Goal: Navigation & Orientation: Find specific page/section

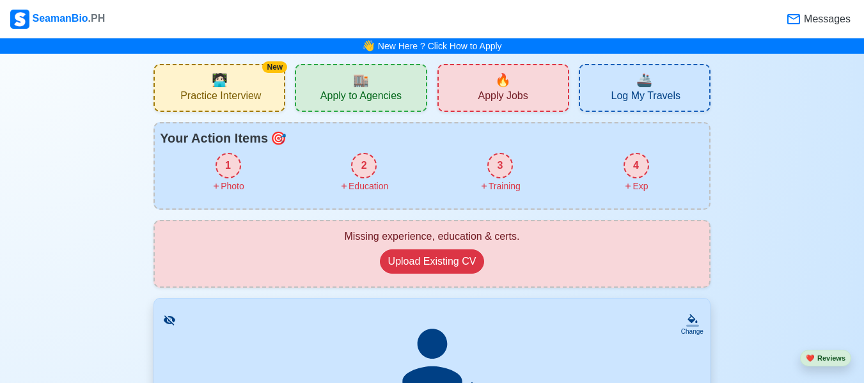
click at [376, 90] on span "Apply to Agencies" at bounding box center [360, 98] width 81 height 16
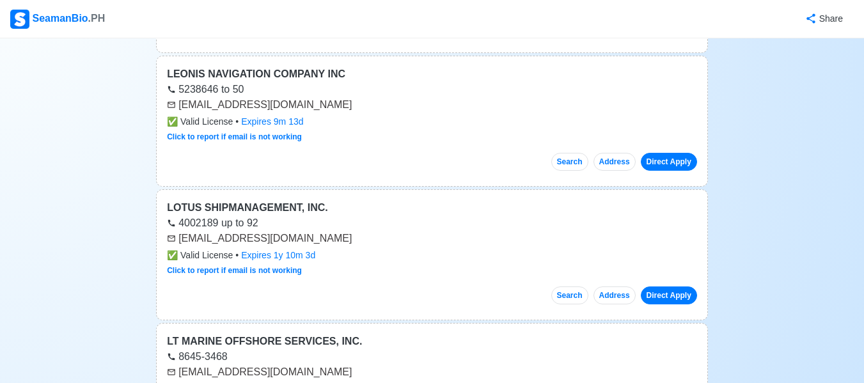
scroll to position [1647, 0]
click at [212, 72] on div "LEONIS NAVIGATION COMPANY INC" at bounding box center [432, 73] width 530 height 15
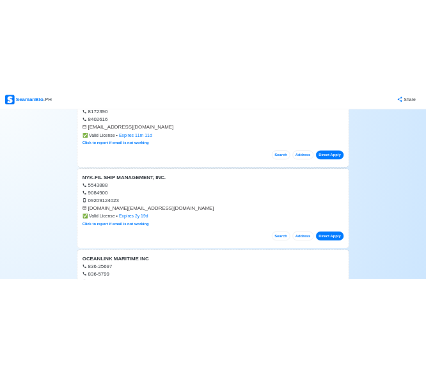
scroll to position [9003, 0]
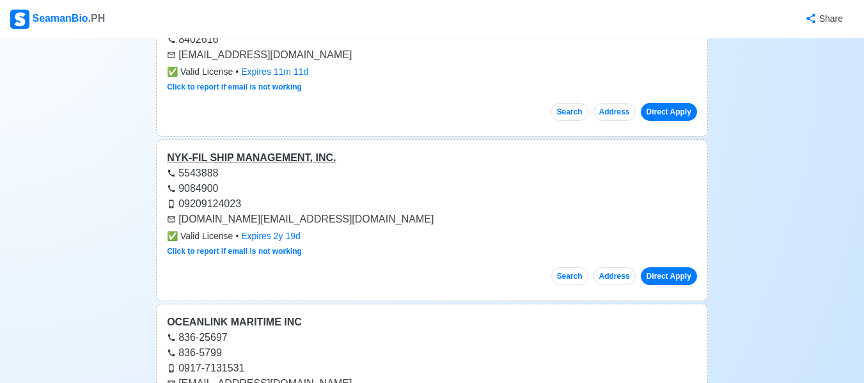
click at [269, 150] on div "NYK-FIL SHIP MANAGEMENT, INC." at bounding box center [432, 157] width 530 height 15
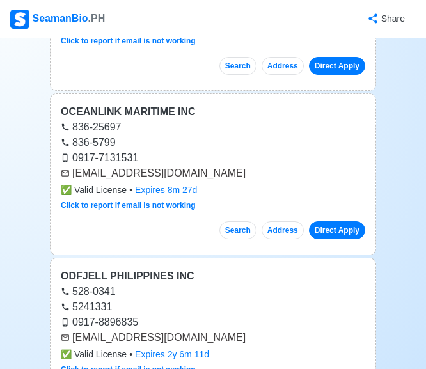
scroll to position [9493, 0]
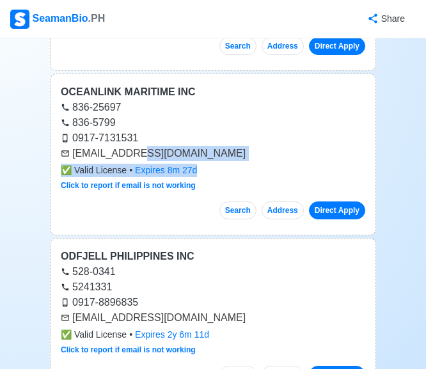
drag, startPoint x: 134, startPoint y: 134, endPoint x: -140, endPoint y: 172, distance: 277.1
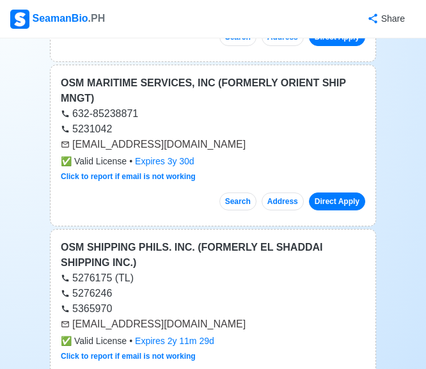
scroll to position [10804, 0]
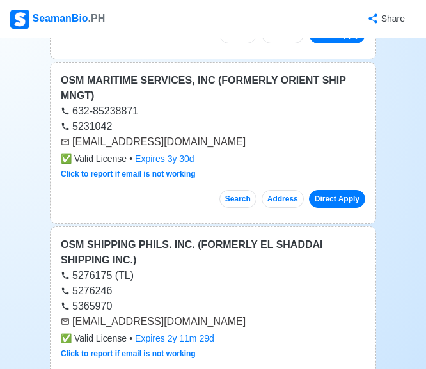
click at [161, 268] on div "5276175 (TL)" at bounding box center [213, 275] width 304 height 15
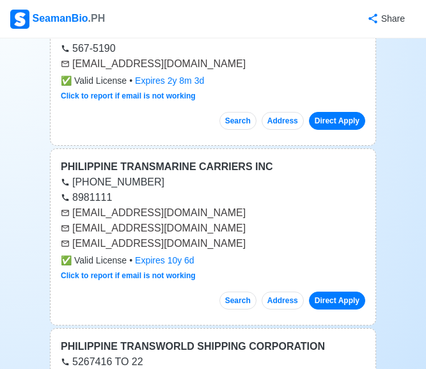
scroll to position [13215, 0]
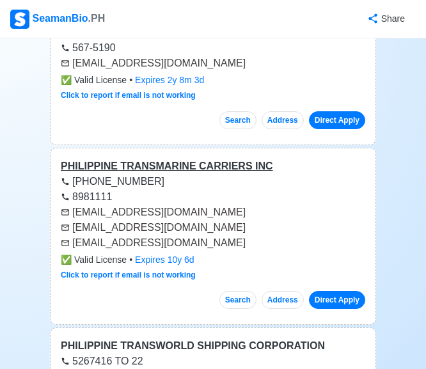
click at [142, 159] on div "PHILIPPINE TRANSMARINE CARRIERS INC" at bounding box center [213, 166] width 304 height 15
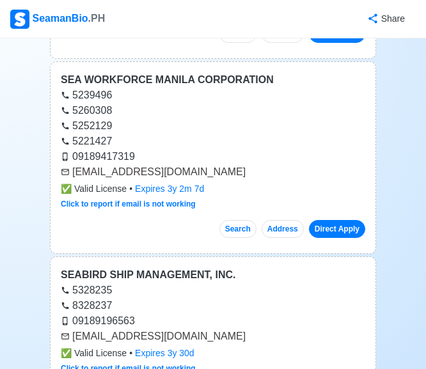
scroll to position [17032, 0]
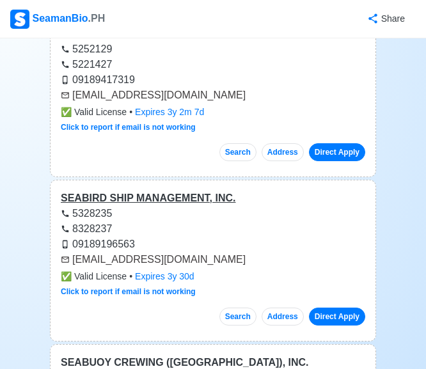
click at [154, 191] on div "SEABIRD SHIP MANAGEMENT, INC." at bounding box center [213, 198] width 304 height 15
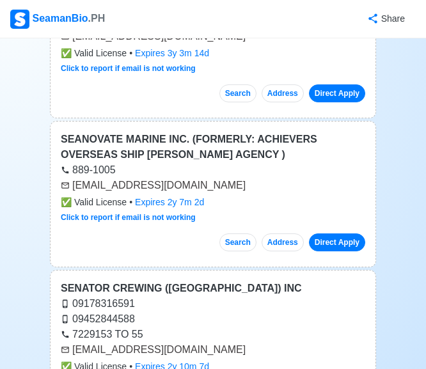
scroll to position [18077, 0]
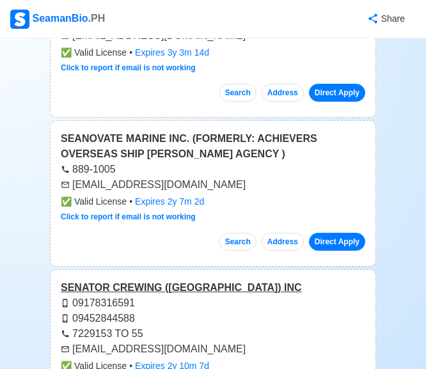
click at [126, 280] on div "SENATOR CREWING ([GEOGRAPHIC_DATA]) INC" at bounding box center [213, 287] width 304 height 15
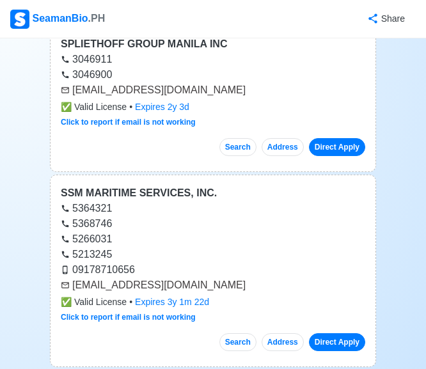
scroll to position [19919, 0]
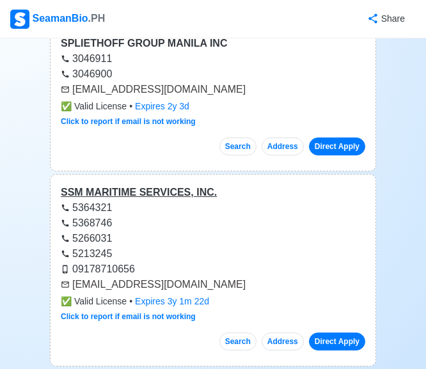
click at [131, 185] on div "SSM MARITIME SERVICES, INC." at bounding box center [213, 192] width 304 height 15
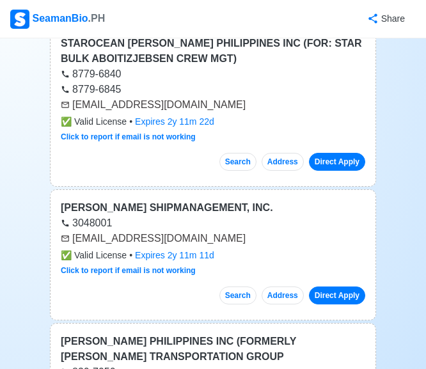
scroll to position [20434, 0]
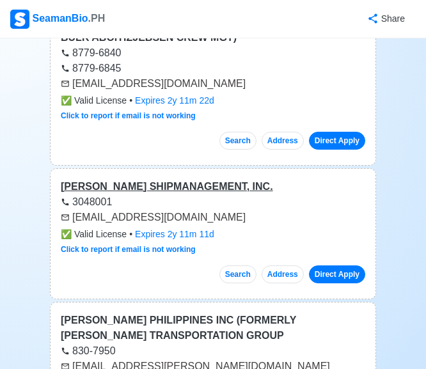
click at [194, 179] on div "[PERSON_NAME] SHIPMANAGEMENT, INC." at bounding box center [213, 186] width 304 height 15
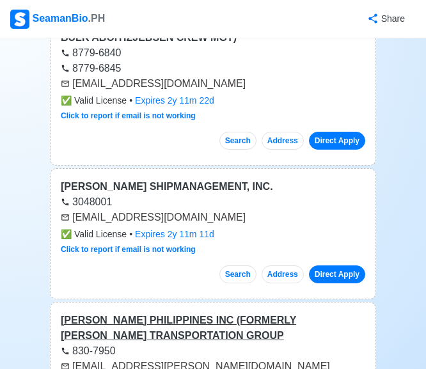
click at [94, 313] on div "[PERSON_NAME] PHILIPPINES INC (FORMERLY [PERSON_NAME] TRANSPORTATION GROUP" at bounding box center [213, 328] width 304 height 31
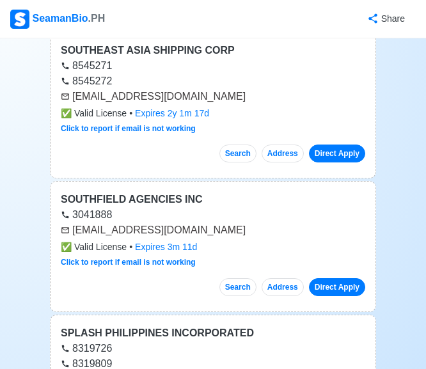
scroll to position [19437, 0]
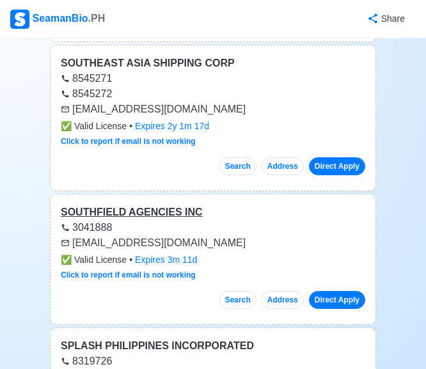
click at [155, 205] on div "SOUTHFIELD AGENCIES INC" at bounding box center [213, 212] width 304 height 15
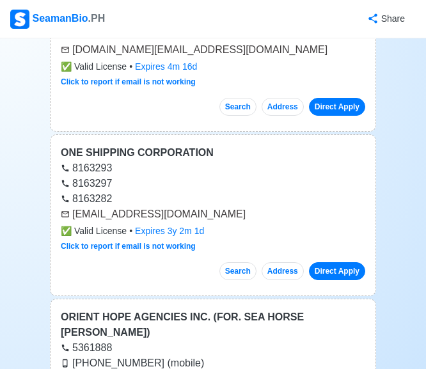
scroll to position [9895, 0]
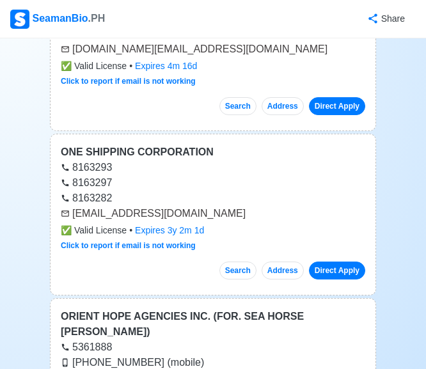
click at [199, 134] on div "ONE SHIPPING CORPORATION 8163293 8163297 8163282 [EMAIL_ADDRESS][DOMAIN_NAME] ✅…" at bounding box center [213, 215] width 326 height 162
